Goal: Information Seeking & Learning: Learn about a topic

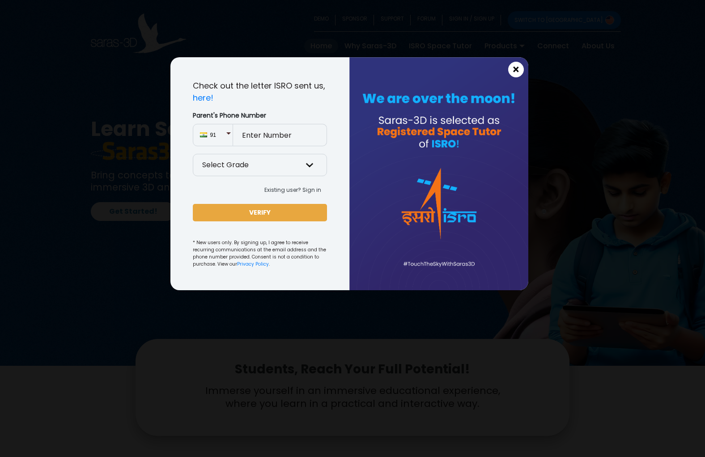
click at [513, 68] on span "×" at bounding box center [516, 70] width 8 height 12
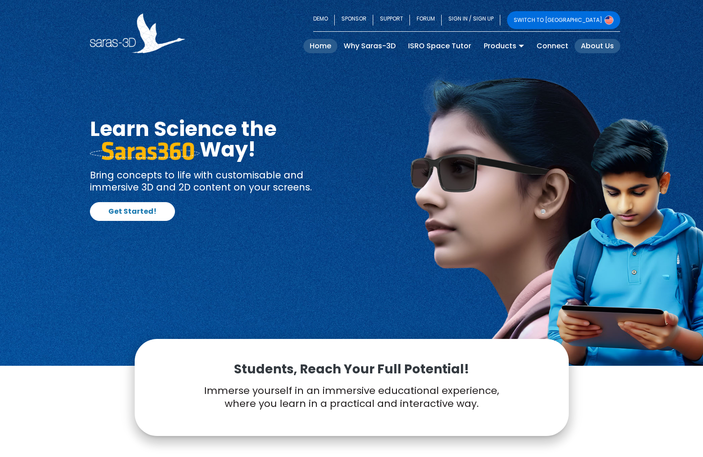
click at [594, 45] on link "About Us" at bounding box center [597, 46] width 46 height 14
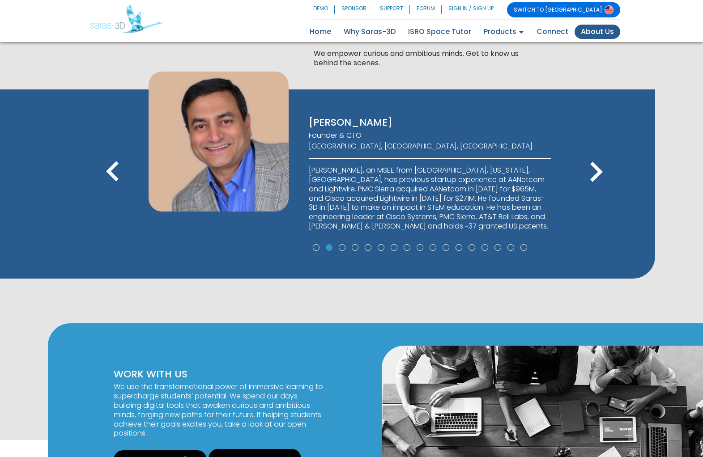
scroll to position [671, 0]
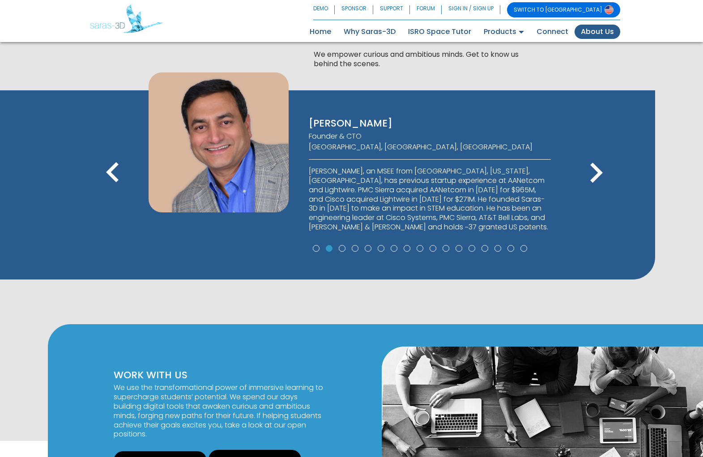
click at [593, 168] on icon "keyboard_arrow_right" at bounding box center [596, 173] width 40 height 40
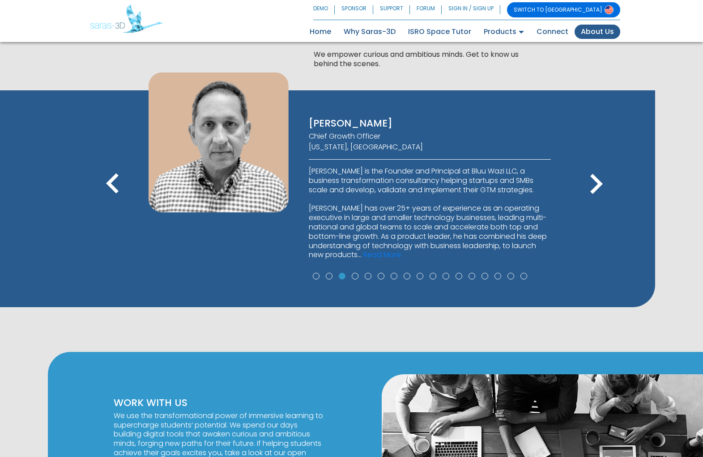
click at [600, 176] on icon "keyboard_arrow_right" at bounding box center [596, 184] width 40 height 40
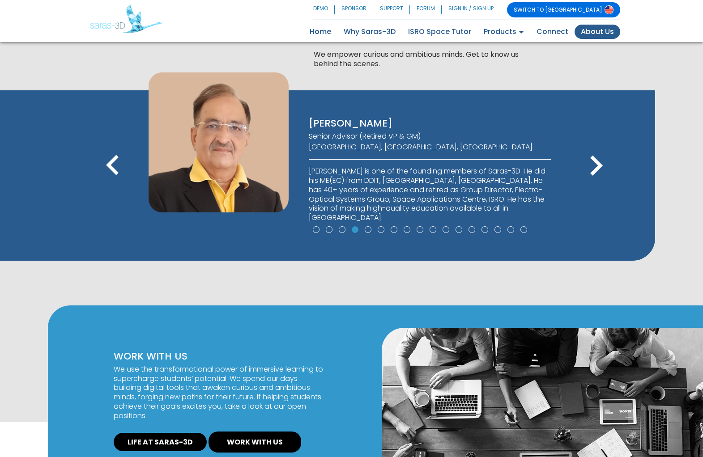
click at [596, 162] on icon "keyboard_arrow_right" at bounding box center [596, 166] width 40 height 40
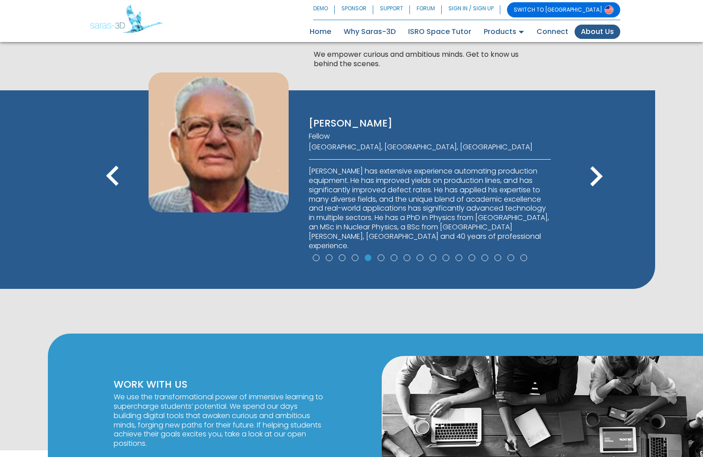
click at [596, 162] on icon "keyboard_arrow_right" at bounding box center [596, 177] width 40 height 40
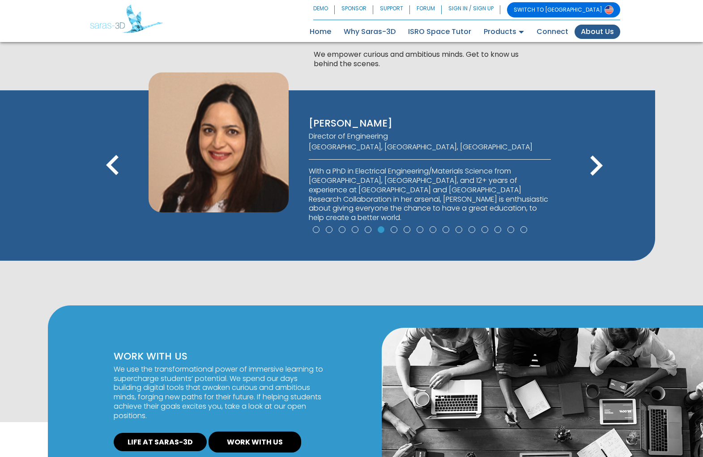
click at [596, 162] on icon "keyboard_arrow_right" at bounding box center [596, 166] width 40 height 40
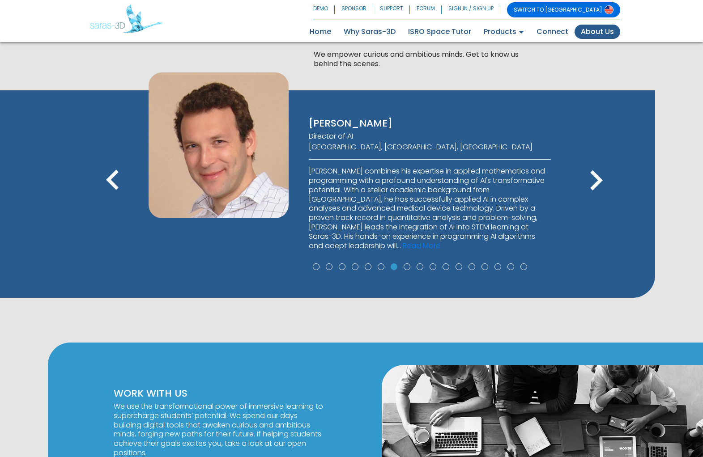
click at [596, 162] on icon "keyboard_arrow_right" at bounding box center [596, 181] width 40 height 40
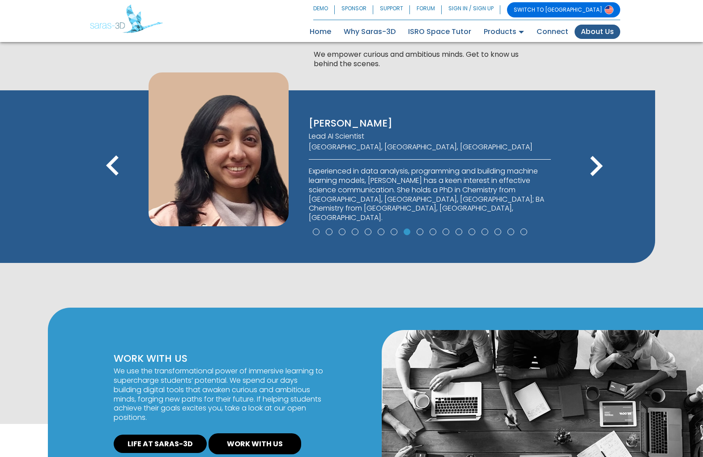
click at [596, 162] on icon "keyboard_arrow_right" at bounding box center [596, 166] width 40 height 40
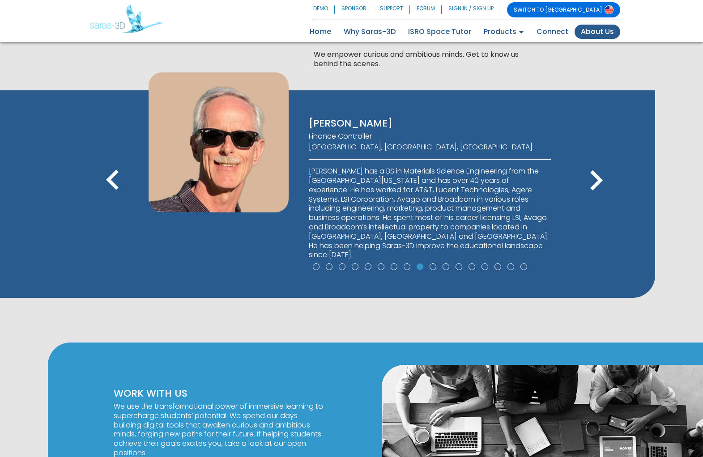
click at [596, 162] on icon "keyboard_arrow_right" at bounding box center [596, 181] width 40 height 40
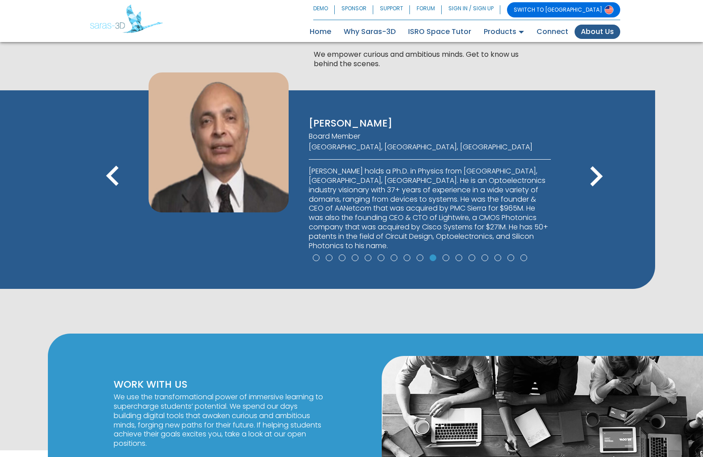
click at [590, 170] on icon "keyboard_arrow_right" at bounding box center [596, 177] width 40 height 40
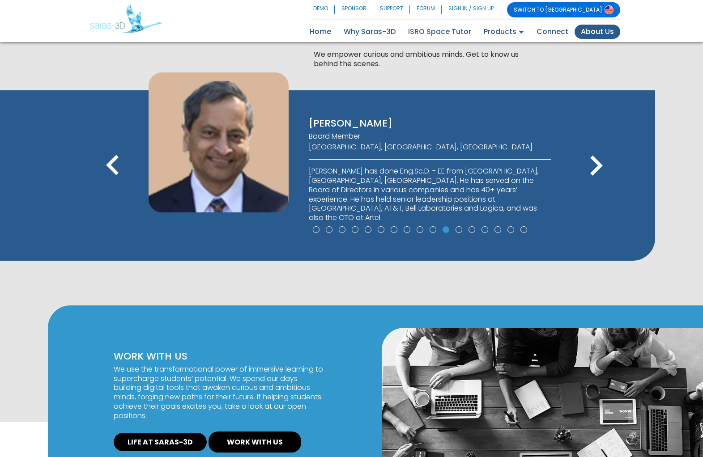
click at [590, 170] on icon "keyboard_arrow_right" at bounding box center [596, 166] width 40 height 40
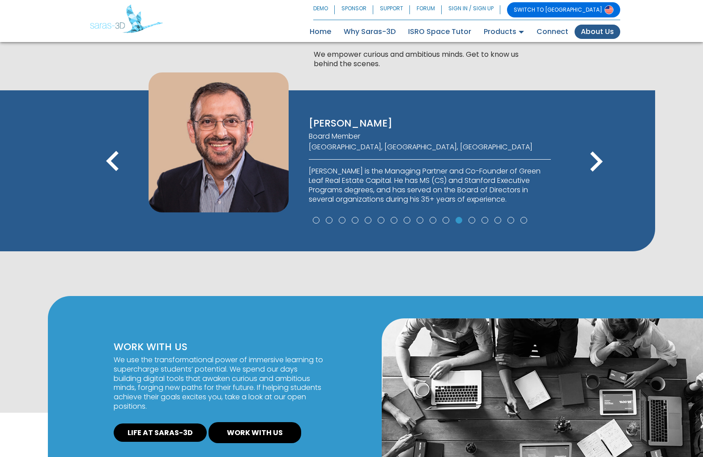
click at [590, 170] on icon "keyboard_arrow_right" at bounding box center [596, 162] width 40 height 40
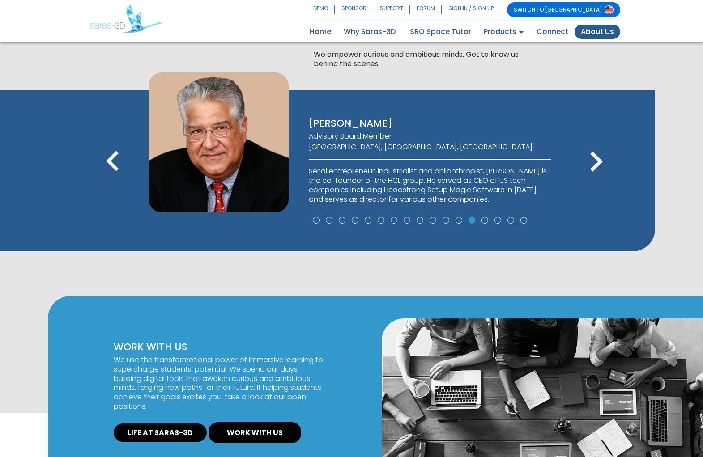
click at [590, 170] on icon "keyboard_arrow_right" at bounding box center [596, 162] width 40 height 40
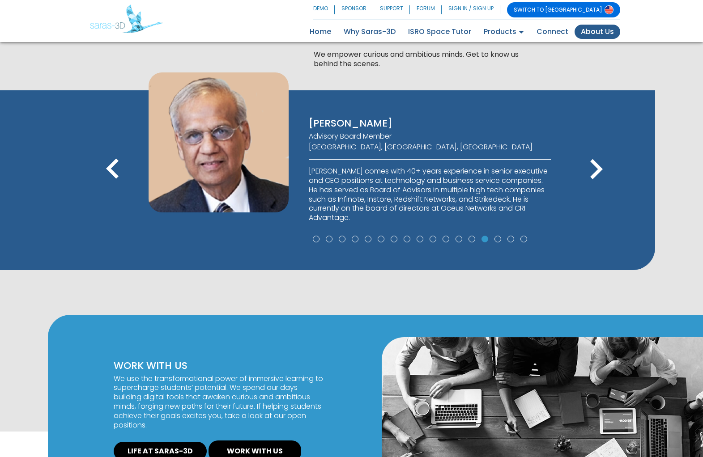
click at [591, 177] on icon "keyboard_arrow_right" at bounding box center [596, 169] width 40 height 40
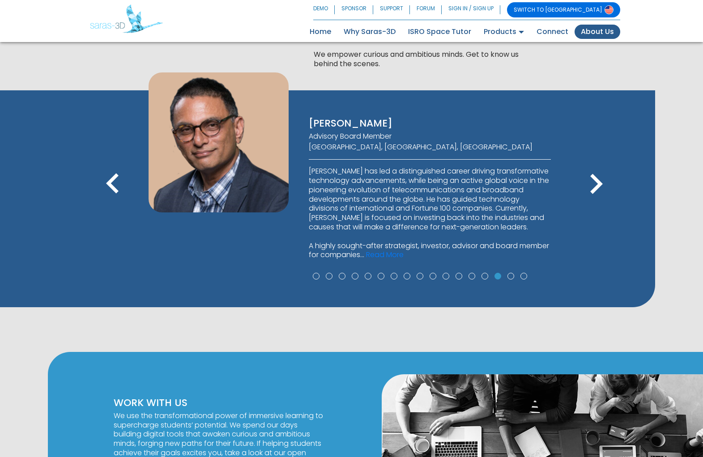
click at [591, 177] on icon "keyboard_arrow_right" at bounding box center [596, 184] width 40 height 40
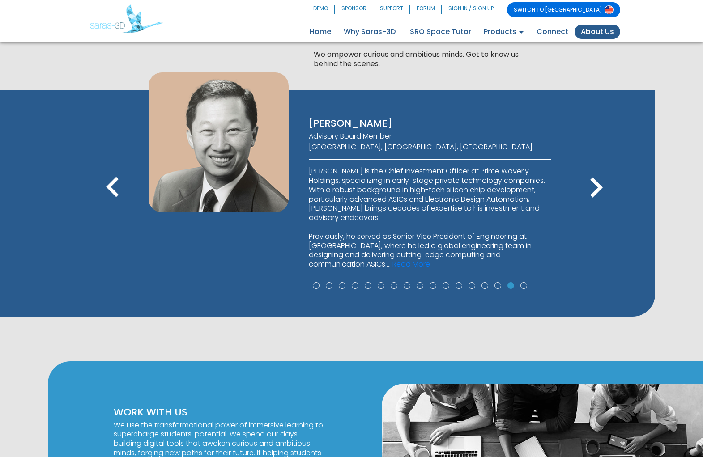
click at [591, 177] on icon "keyboard_arrow_right" at bounding box center [596, 188] width 40 height 40
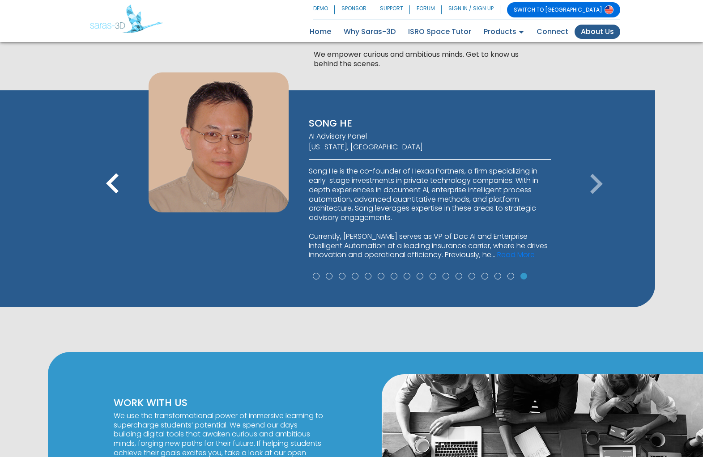
click at [591, 177] on icon "keyboard_arrow_right" at bounding box center [596, 184] width 40 height 40
click at [597, 181] on icon "keyboard_arrow_right" at bounding box center [596, 184] width 40 height 40
